Goal: Task Accomplishment & Management: Complete application form

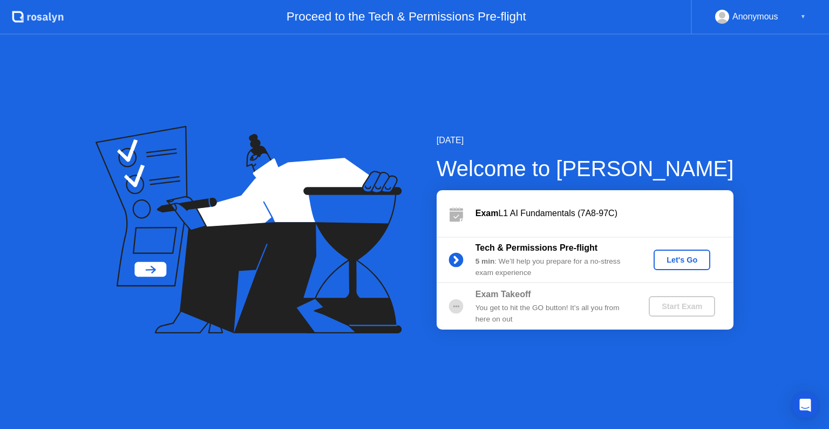
click at [700, 260] on div "Let's Go" at bounding box center [682, 259] width 48 height 9
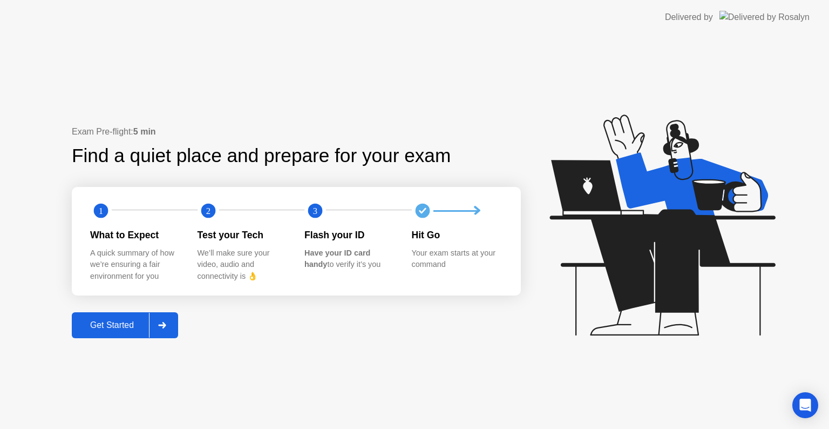
click at [104, 332] on button "Get Started" at bounding box center [125, 325] width 106 height 26
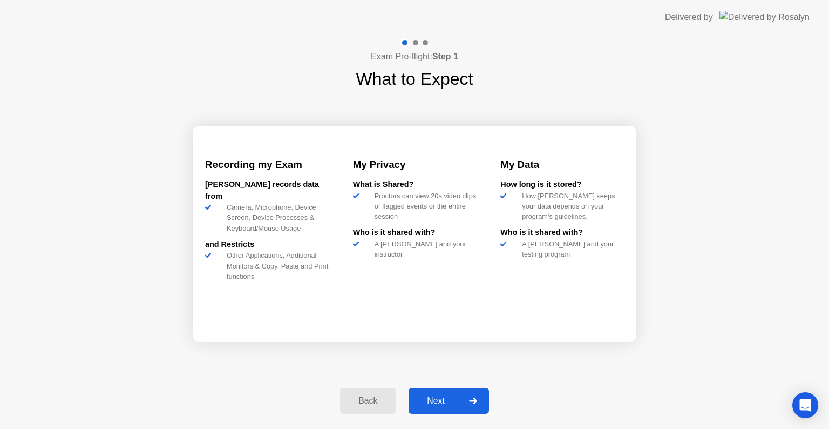
click at [440, 405] on div "Next" at bounding box center [436, 401] width 48 height 10
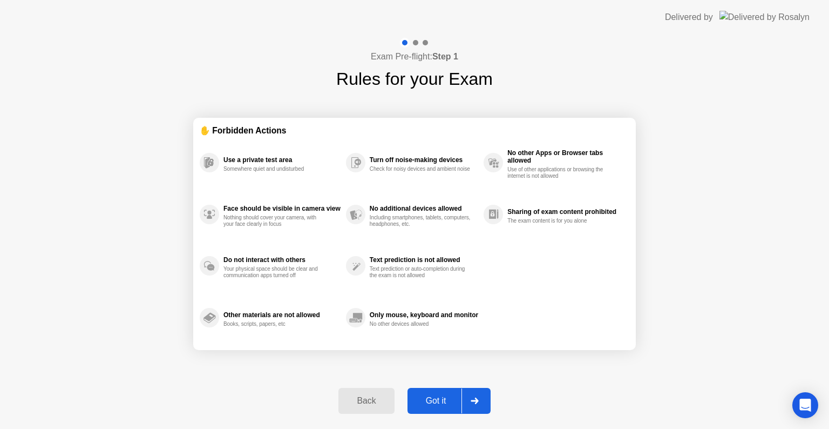
click at [440, 405] on div "Got it" at bounding box center [436, 401] width 51 height 10
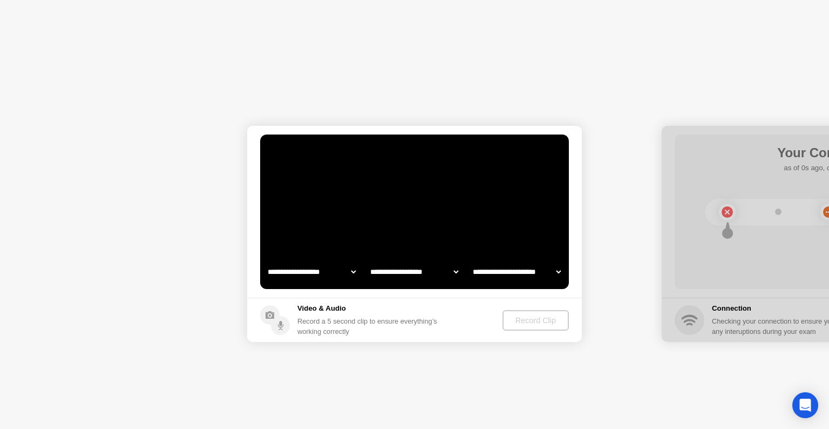
select select "**********"
select select "*******"
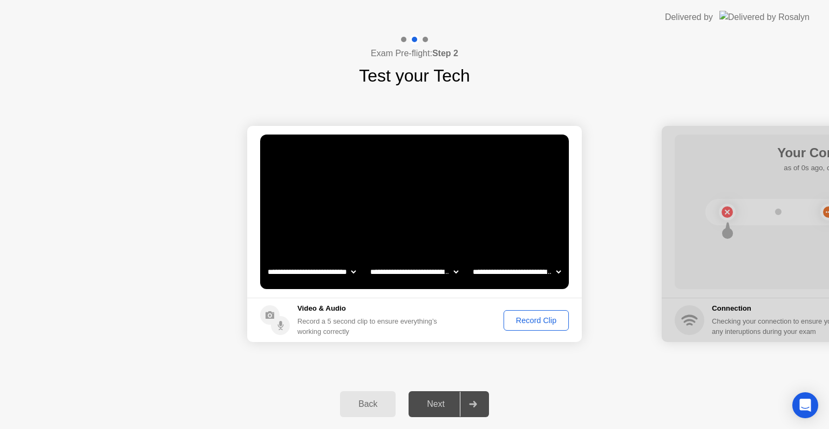
click at [533, 320] on div "Record Clip" at bounding box center [536, 320] width 58 height 9
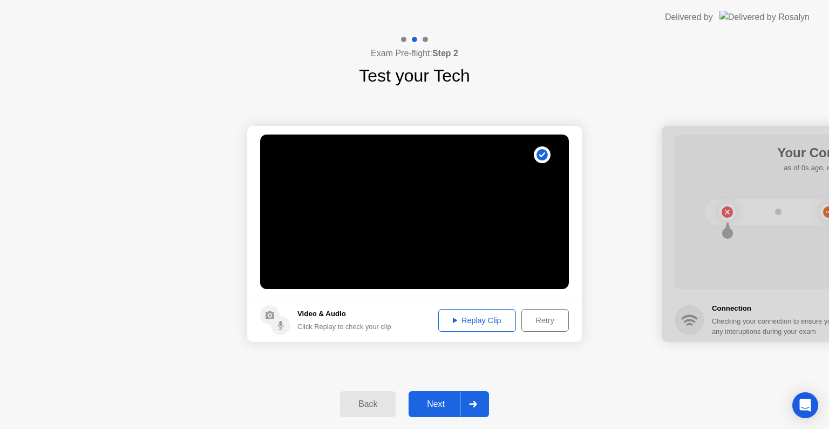
click at [433, 406] on div "Next" at bounding box center [436, 404] width 48 height 10
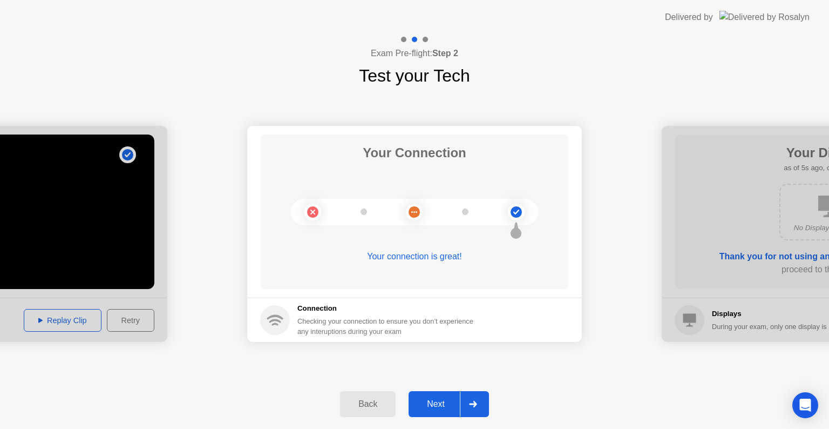
click at [438, 409] on div "Next" at bounding box center [436, 404] width 48 height 10
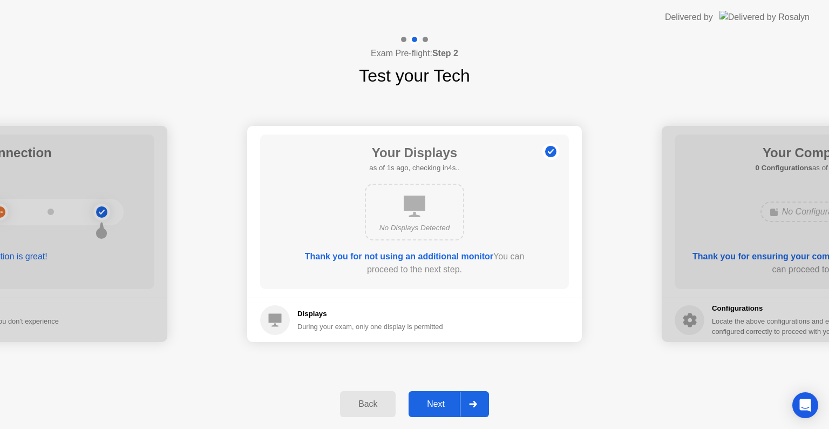
click at [438, 409] on div "Next" at bounding box center [436, 404] width 48 height 10
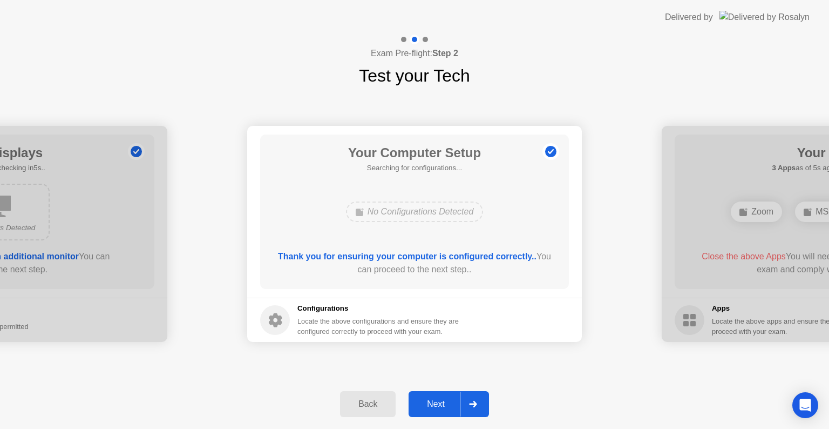
click at [438, 409] on div "Next" at bounding box center [436, 404] width 48 height 10
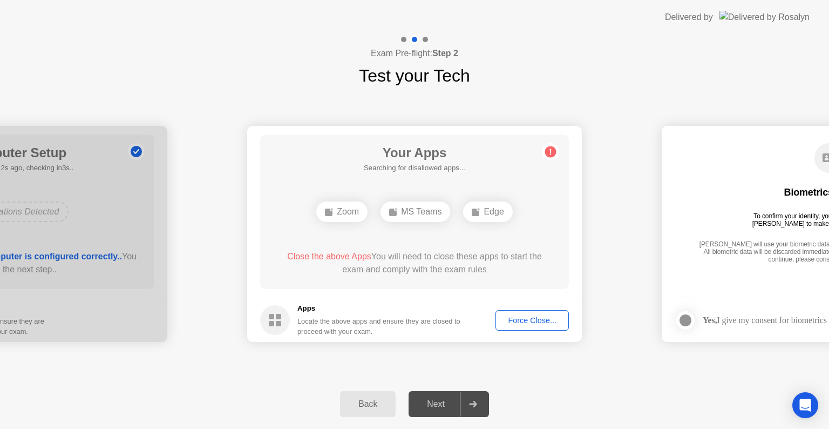
click at [518, 316] on div "Force Close..." at bounding box center [532, 320] width 66 height 9
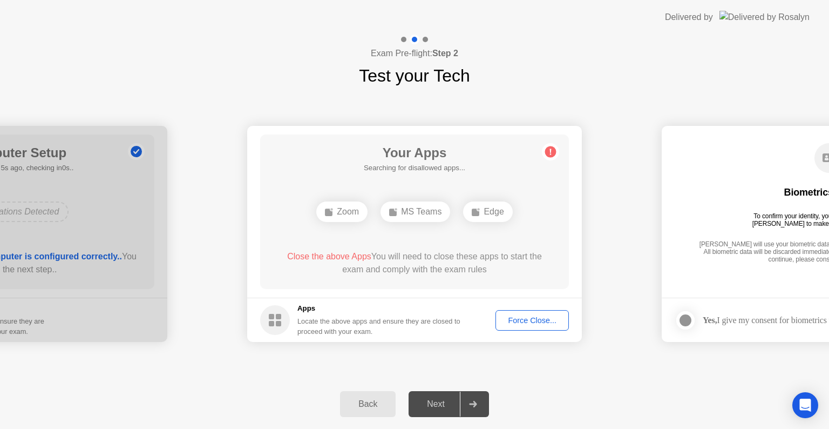
click at [521, 316] on div "Force Close..." at bounding box center [532, 320] width 66 height 9
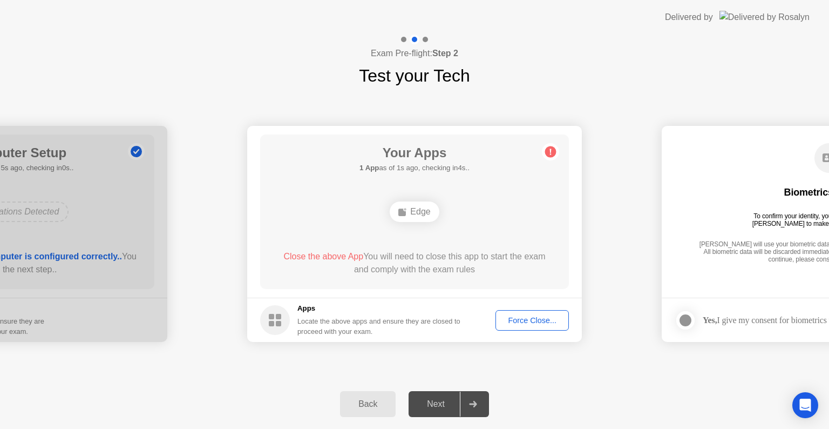
click at [526, 319] on div "Force Close..." at bounding box center [532, 320] width 66 height 9
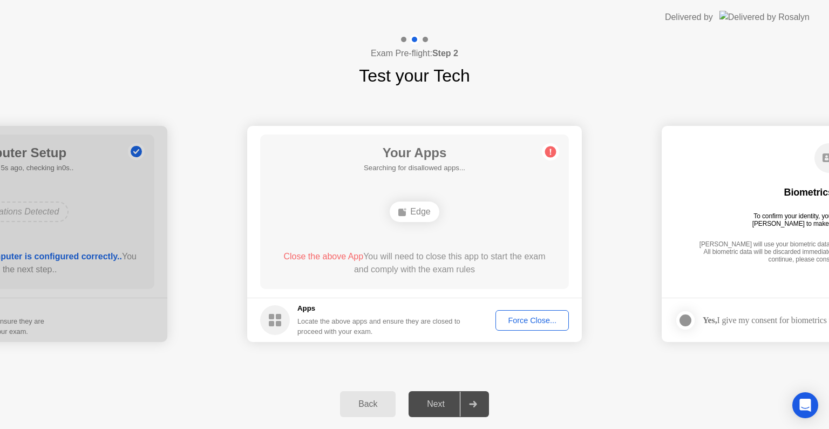
click at [523, 320] on div "Force Close..." at bounding box center [532, 320] width 66 height 9
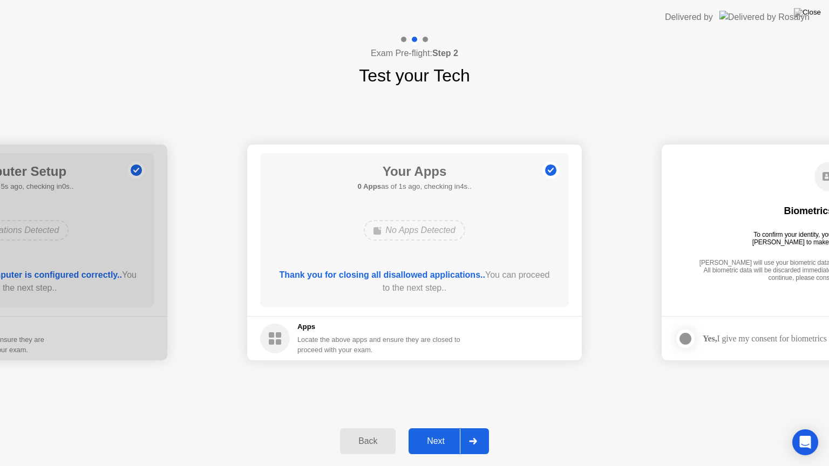
click at [439, 428] on div "Next" at bounding box center [436, 442] width 48 height 10
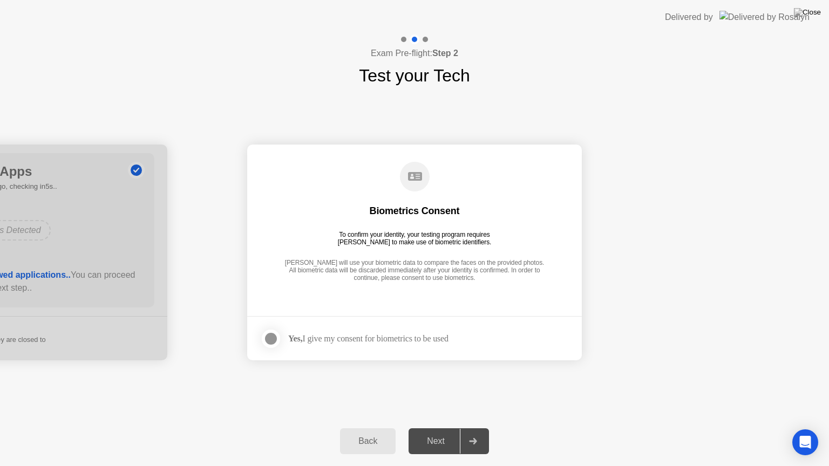
click at [338, 341] on div "Yes, I give my consent for biometrics to be used" at bounding box center [368, 339] width 160 height 10
click at [277, 341] on div at bounding box center [270, 338] width 13 height 13
click at [443, 428] on div "Next" at bounding box center [436, 442] width 48 height 10
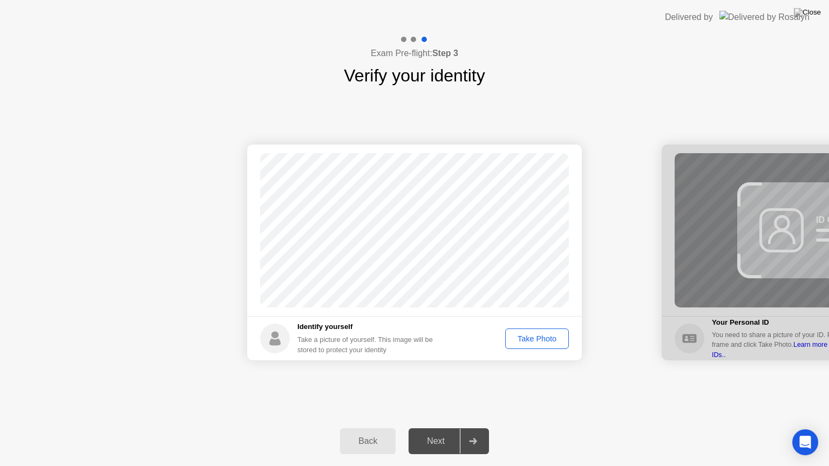
click at [512, 341] on div "Take Photo" at bounding box center [537, 339] width 56 height 9
click at [445, 428] on div "Next" at bounding box center [436, 442] width 48 height 10
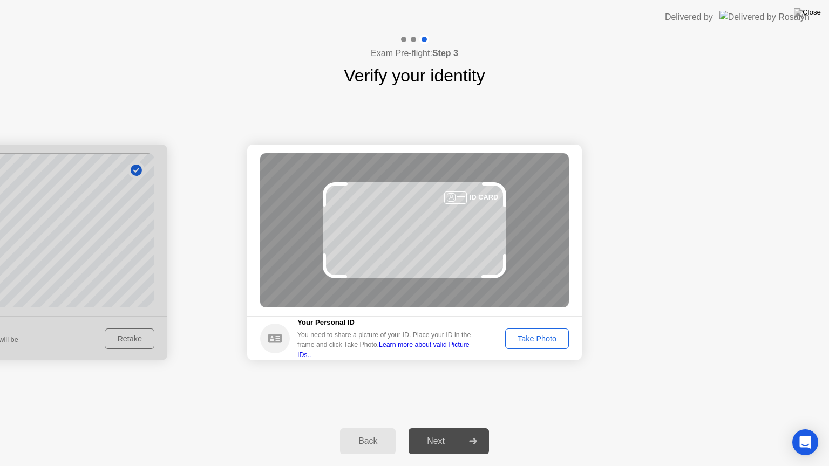
click at [538, 338] on div "Take Photo" at bounding box center [537, 339] width 56 height 9
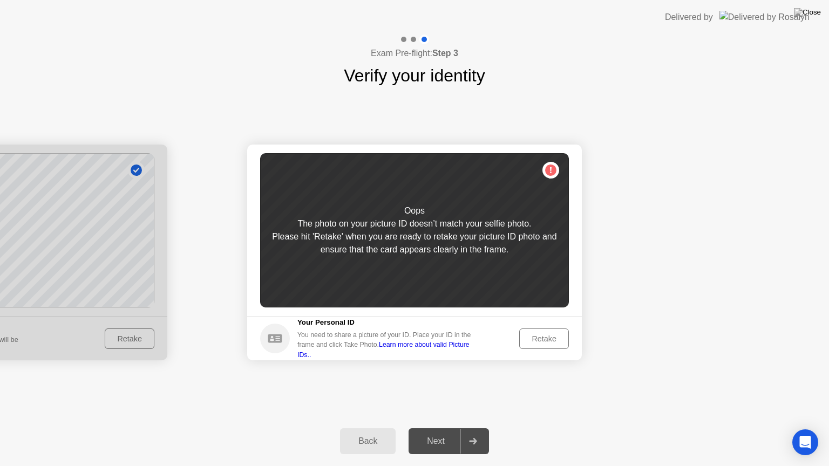
click at [549, 331] on button "Retake" at bounding box center [544, 339] width 50 height 21
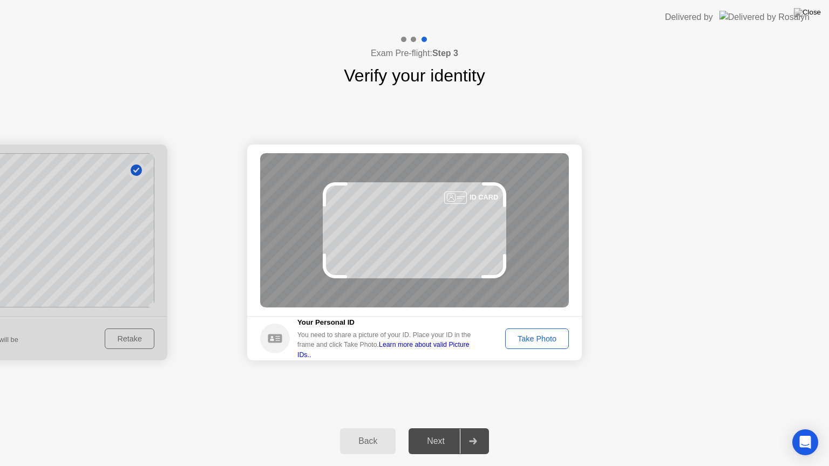
click at [558, 335] on div "Take Photo" at bounding box center [537, 339] width 56 height 9
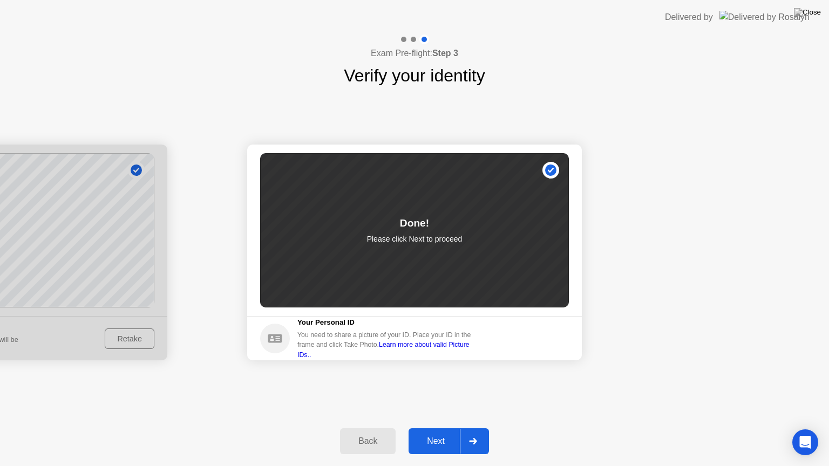
click at [430, 428] on div "Next" at bounding box center [436, 442] width 48 height 10
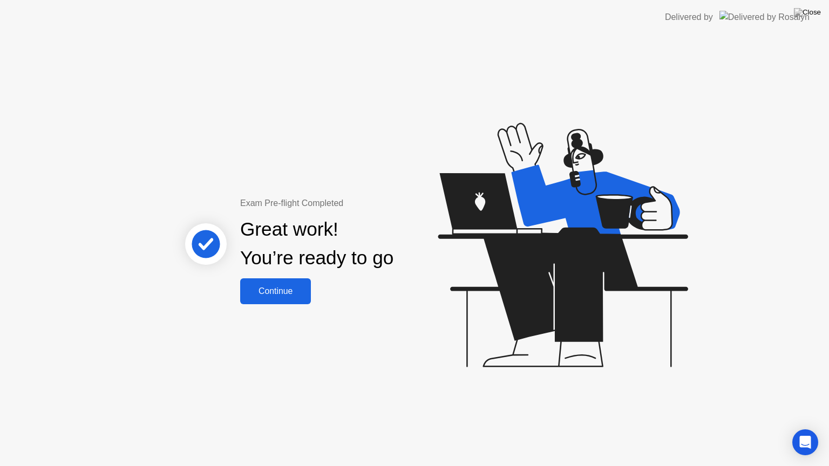
click at [276, 279] on button "Continue" at bounding box center [275, 292] width 71 height 26
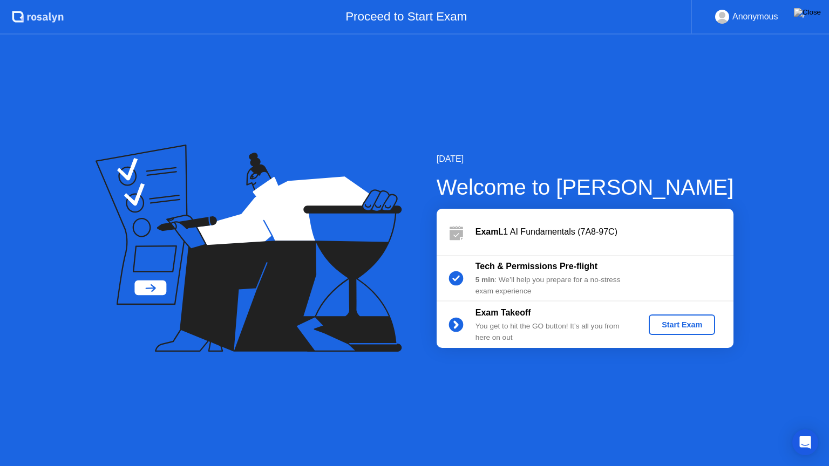
click at [687, 329] on div "Start Exam" at bounding box center [682, 325] width 58 height 9
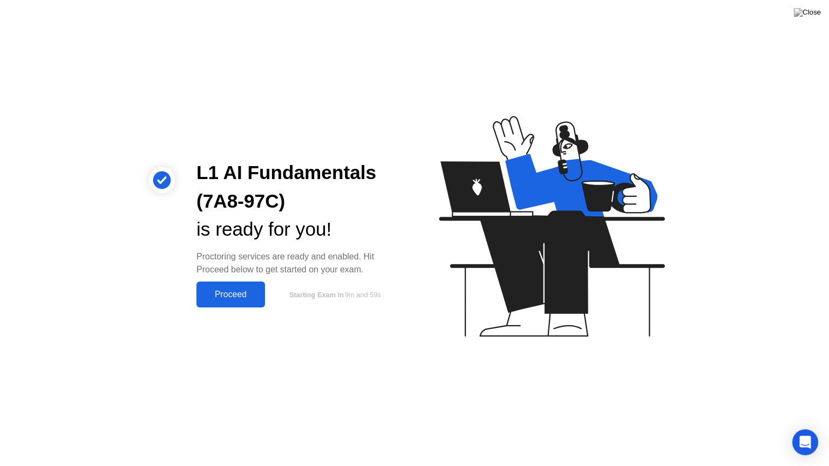
click at [242, 286] on button "Proceed" at bounding box center [230, 295] width 69 height 26
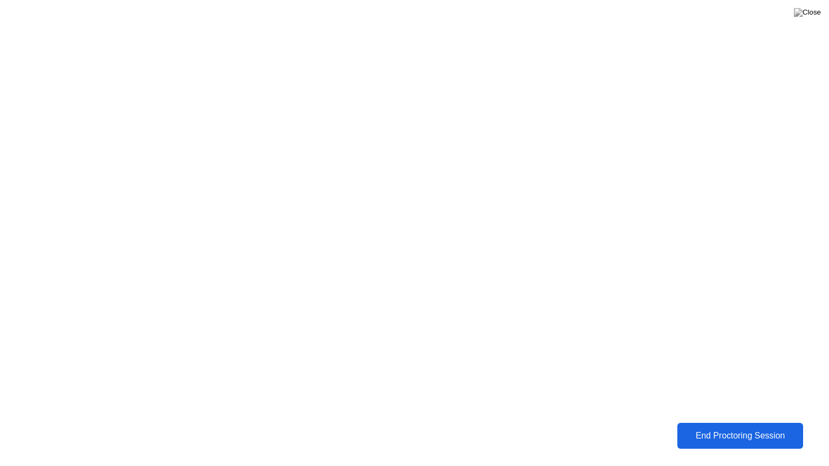
click at [766, 428] on div "End Proctoring Session" at bounding box center [740, 436] width 120 height 10
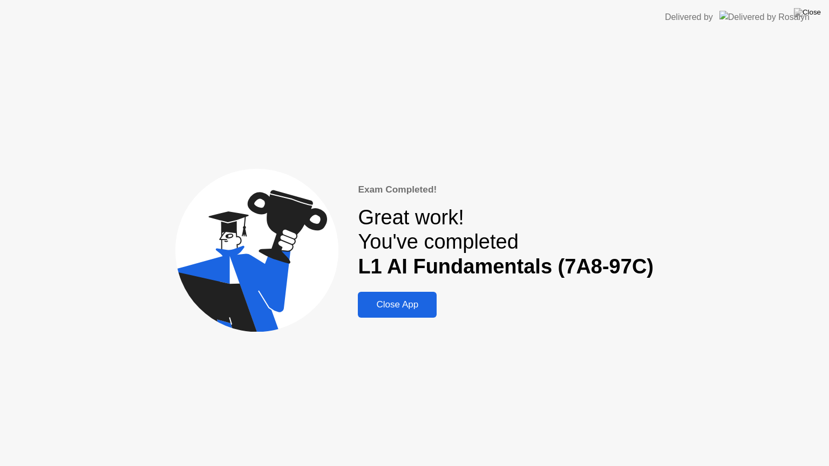
click at [414, 295] on button "Close App" at bounding box center [397, 305] width 79 height 26
